Goal: Task Accomplishment & Management: Manage account settings

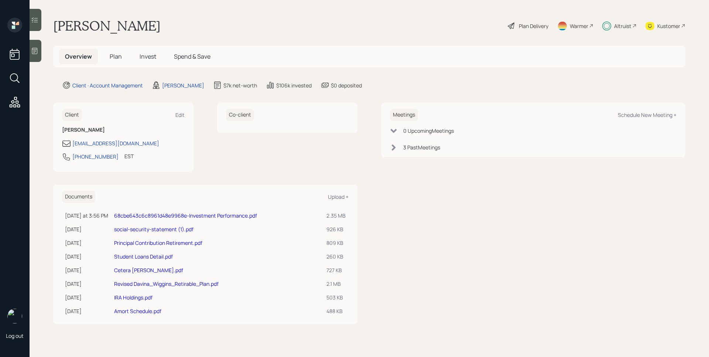
click at [147, 54] on span "Invest" at bounding box center [148, 56] width 17 height 8
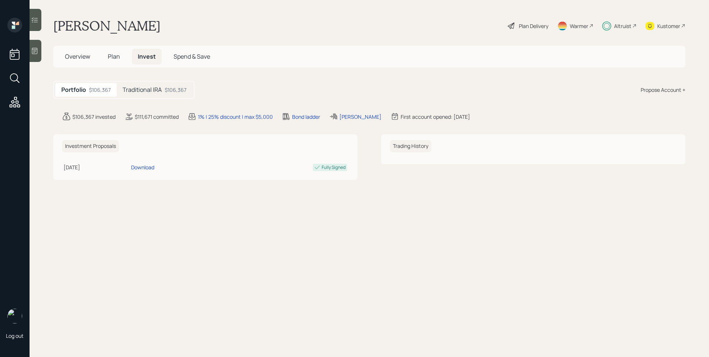
click at [167, 86] on div "$106,367" at bounding box center [176, 90] width 22 height 8
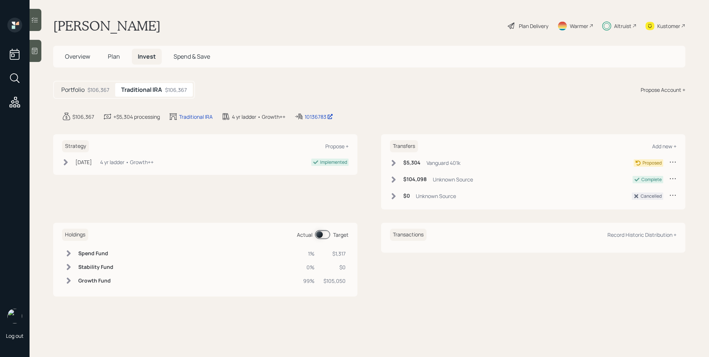
click at [397, 160] on icon at bounding box center [393, 163] width 7 height 7
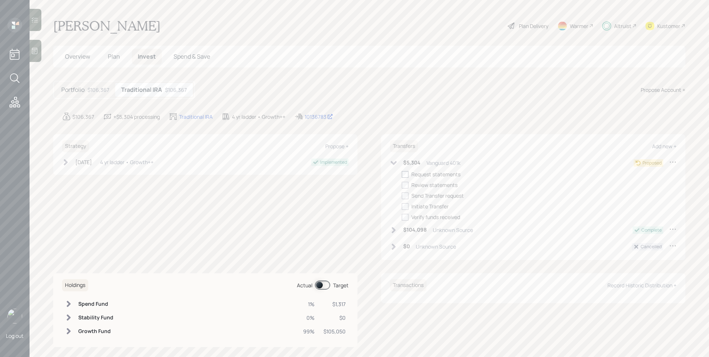
click at [405, 173] on div at bounding box center [405, 174] width 7 height 7
click at [402, 174] on input "checkbox" at bounding box center [401, 174] width 0 height 0
checkbox input "true"
click at [405, 185] on div at bounding box center [405, 185] width 7 height 7
click at [402, 185] on input "checkbox" at bounding box center [401, 185] width 0 height 0
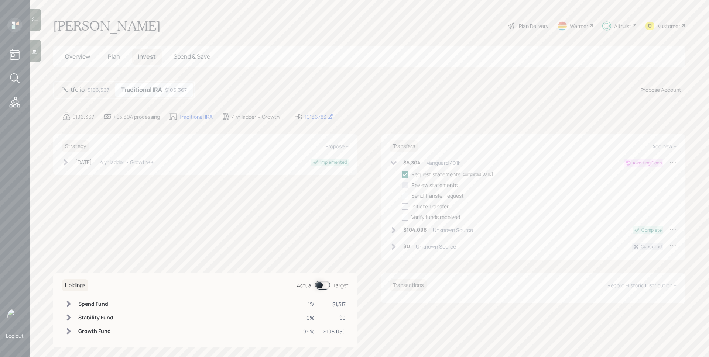
checkbox input "true"
click at [406, 195] on label at bounding box center [407, 196] width 10 height 8
click at [402, 196] on input "checkbox" at bounding box center [401, 196] width 0 height 0
checkbox input "true"
click at [406, 208] on label at bounding box center [407, 207] width 10 height 8
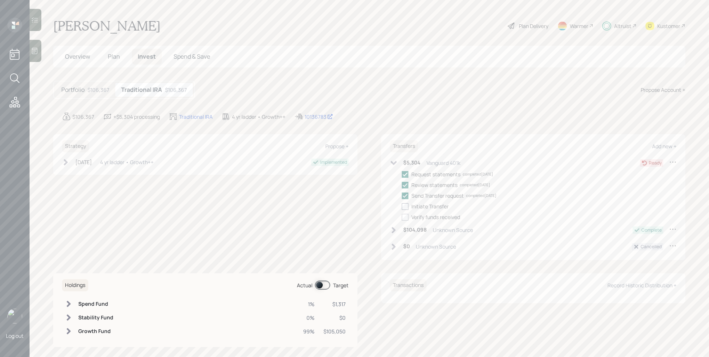
click at [402, 207] on input "checkbox" at bounding box center [401, 206] width 0 height 0
checkbox input "true"
click at [614, 28] on div "Altruist" at bounding box center [622, 26] width 17 height 8
